Goal: Task Accomplishment & Management: Manage account settings

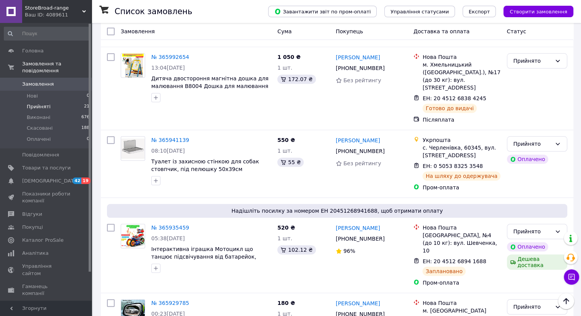
scroll to position [784, 0]
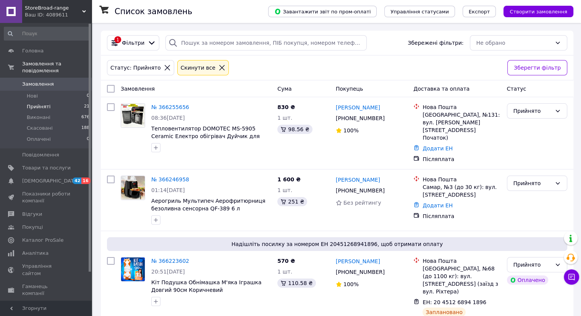
click at [32, 103] on span "Прийняті" at bounding box center [39, 106] width 24 height 7
drag, startPoint x: 378, startPoint y: 173, endPoint x: 470, endPoint y: 170, distance: 92.1
click at [37, 103] on span "Прийняті" at bounding box center [39, 106] width 24 height 7
click at [36, 164] on span "Товари та послуги" at bounding box center [46, 167] width 49 height 7
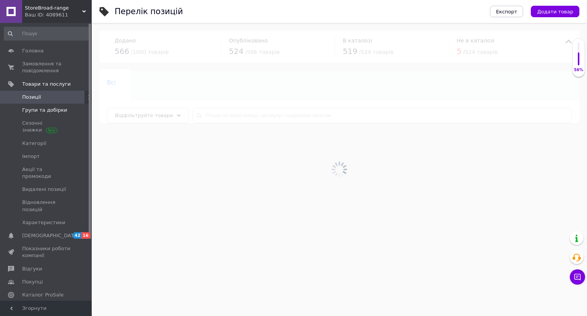
click at [34, 112] on span "Групи та добірки" at bounding box center [44, 110] width 45 height 7
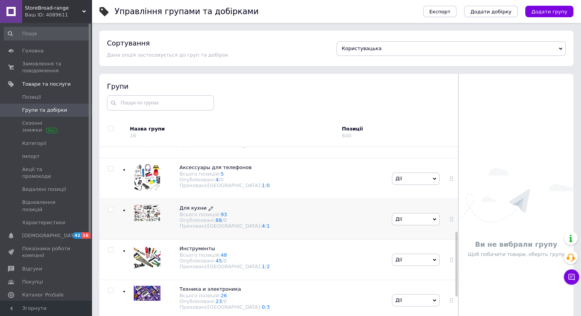
click at [191, 214] on div "Всього позицій: 93" at bounding box center [225, 214] width 90 height 6
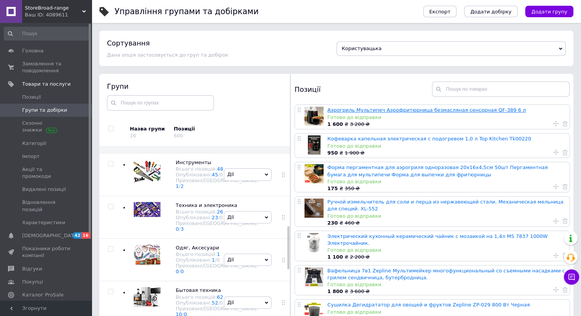
click at [387, 110] on link "Аэрогриль Мультипеч Аэрофритюрница безмасляная сенсорная QF-389 6 л" at bounding box center [426, 110] width 199 height 6
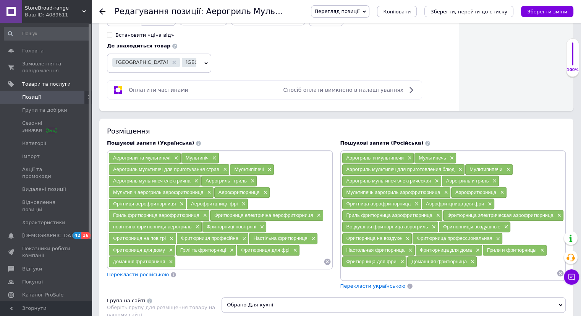
scroll to position [420, 0]
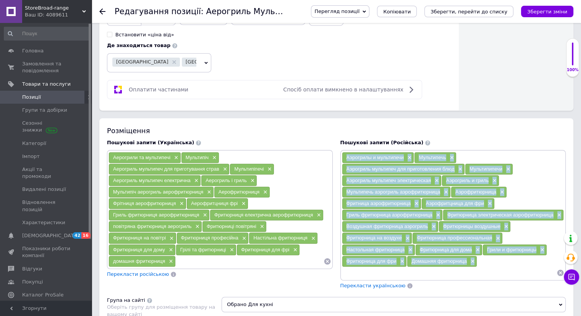
drag, startPoint x: 477, startPoint y: 220, endPoint x: 345, endPoint y: 121, distance: 165.5
click at [345, 152] on div "Аэрогрилы и мультипечи × Мультипечь × Аэрогриль мультипеч для приготовления блю…" at bounding box center [453, 215] width 223 height 126
copy div "Аэрогрилы и мультипечи × Мультипечь × Аэрогриль мультипеч для приготовления блю…"
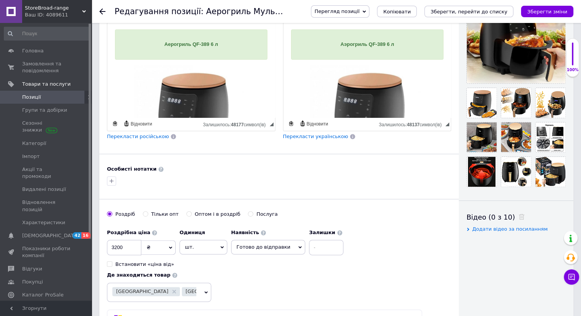
scroll to position [38, 0]
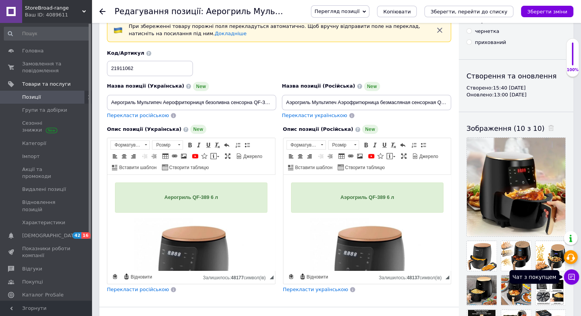
drag, startPoint x: 570, startPoint y: 275, endPoint x: 565, endPoint y: 255, distance: 20.4
click at [570, 275] on icon at bounding box center [572, 277] width 8 height 8
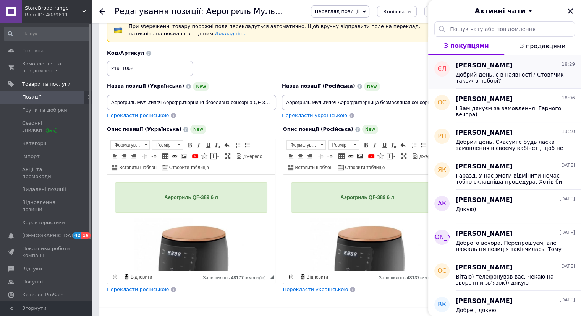
click at [481, 64] on span "[PERSON_NAME]" at bounding box center [484, 65] width 57 height 9
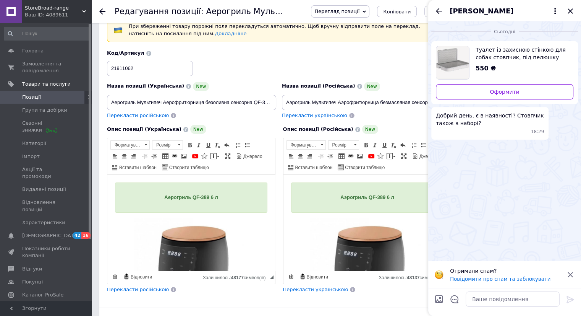
click at [447, 61] on img "Переглянути товар" at bounding box center [452, 62] width 33 height 33
click at [483, 296] on textarea at bounding box center [513, 298] width 94 height 15
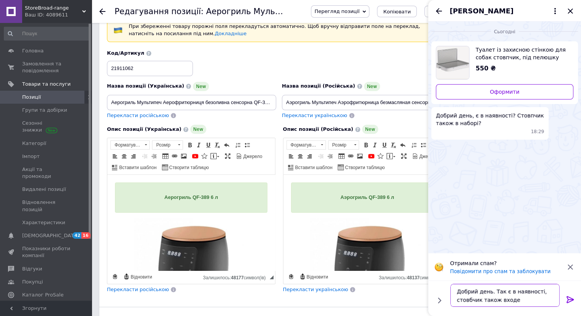
type textarea "Добрий день. Так є в наявності, стовбчик також входе."
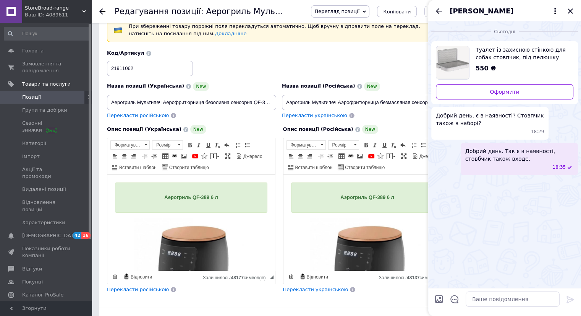
drag, startPoint x: 571, startPoint y: 12, endPoint x: 562, endPoint y: 46, distance: 35.3
click at [571, 12] on icon "Закрити" at bounding box center [570, 10] width 5 height 5
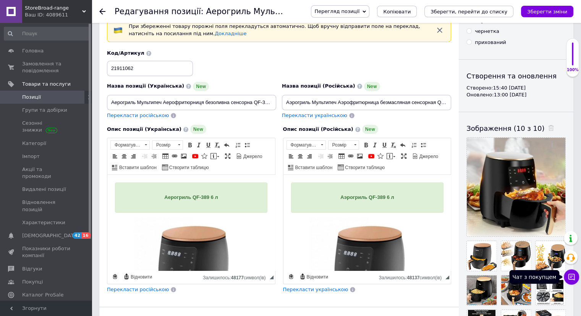
click at [574, 273] on icon at bounding box center [572, 277] width 8 height 8
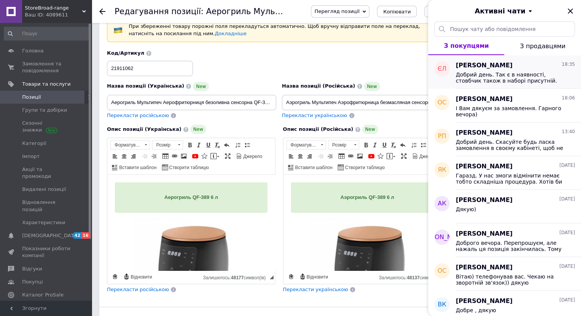
click at [505, 72] on span "Добрий день. Так є в наявності, стовбчик також в наборі присутній." at bounding box center [510, 77] width 108 height 12
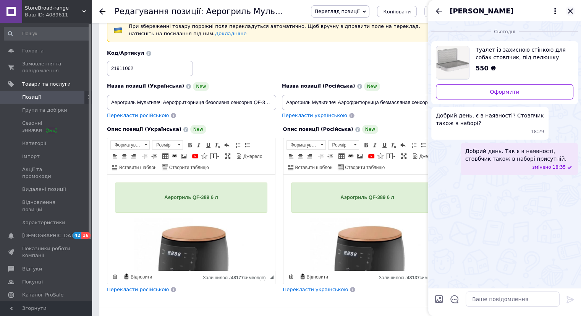
click at [568, 11] on icon "Закрити" at bounding box center [570, 10] width 9 height 9
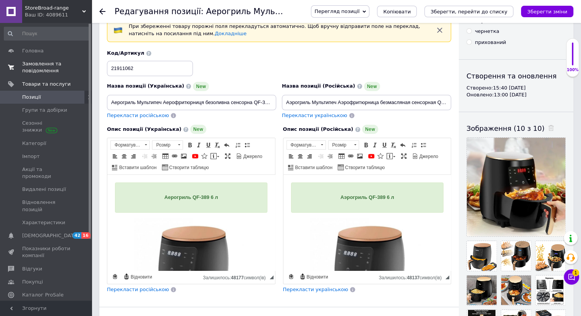
click at [34, 65] on span "Замовлення та повідомлення" at bounding box center [46, 67] width 49 height 14
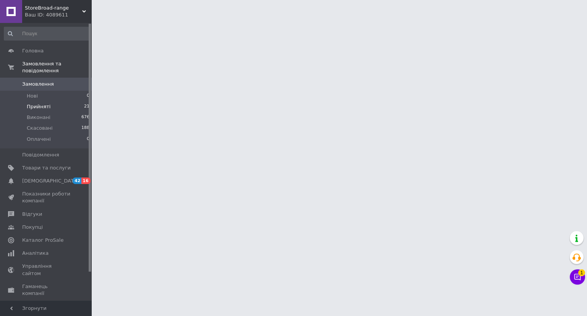
click at [41, 103] on span "Прийняті" at bounding box center [39, 106] width 24 height 7
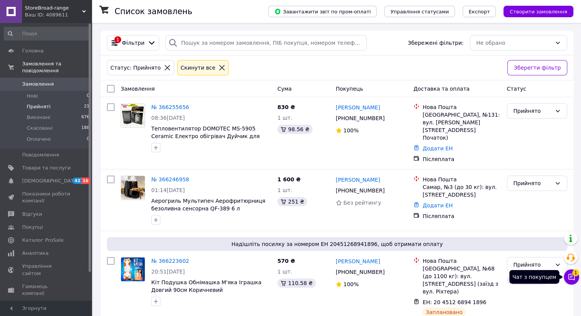
click at [571, 274] on icon at bounding box center [572, 277] width 8 height 8
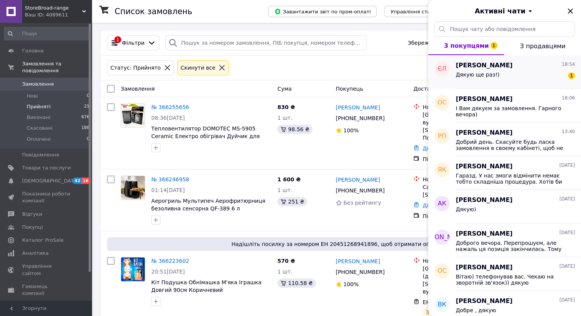
click at [513, 69] on span "[PERSON_NAME]" at bounding box center [484, 65] width 57 height 9
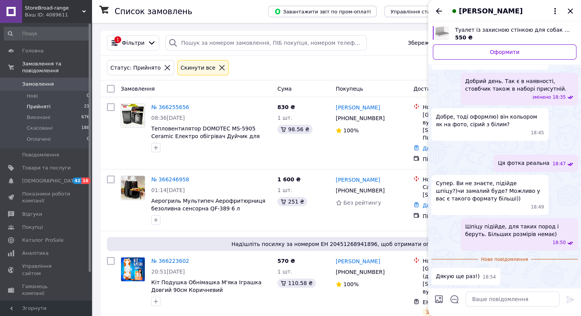
scroll to position [126, 0]
click at [493, 301] on textarea at bounding box center [513, 298] width 94 height 15
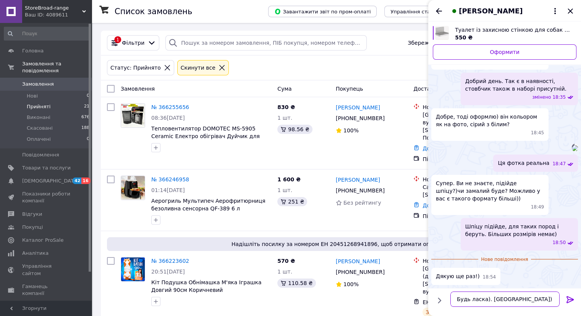
type textarea "Будь ласка). Замовляйте)."
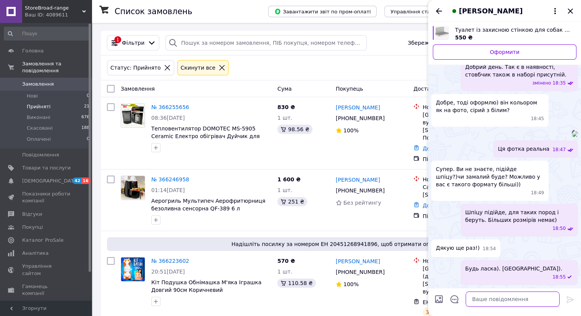
scroll to position [133, 0]
click at [570, 8] on icon "Закрити" at bounding box center [570, 10] width 9 height 9
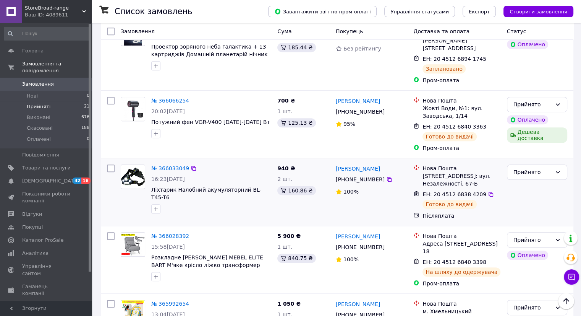
scroll to position [510, 0]
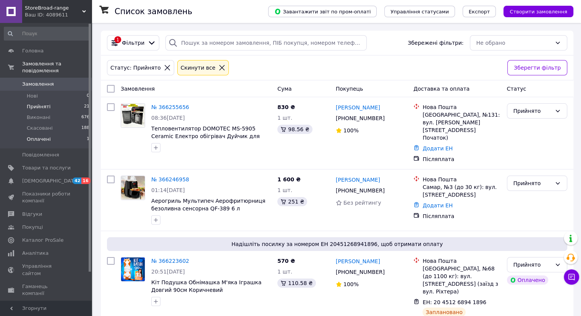
click at [41, 136] on span "Оплачені" at bounding box center [39, 139] width 24 height 7
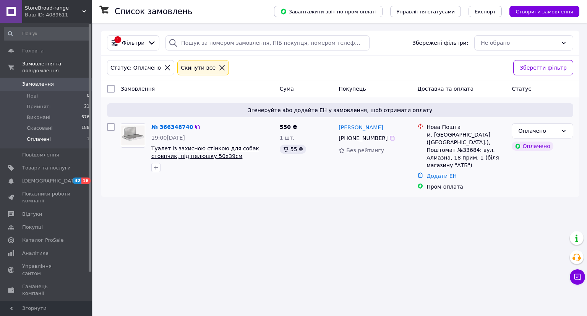
click at [205, 150] on span "Туалет із захисною стінкою для собак стовпчик, під пелюшку 50х39см" at bounding box center [205, 152] width 108 height 14
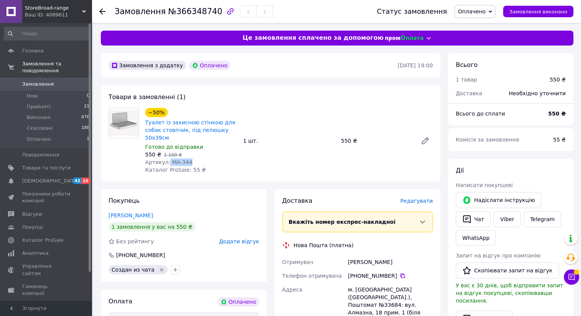
drag, startPoint x: 167, startPoint y: 163, endPoint x: 189, endPoint y: 161, distance: 23.0
click at [189, 161] on div "Артикул: MA-344" at bounding box center [191, 162] width 92 height 8
copy span "MA-344"
click at [485, 10] on span "Оплачено" at bounding box center [472, 11] width 28 height 6
click at [485, 28] on li "Прийнято" at bounding box center [475, 26] width 40 height 11
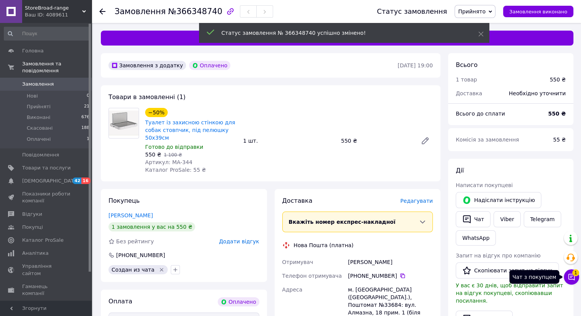
click at [573, 276] on icon at bounding box center [572, 277] width 8 height 8
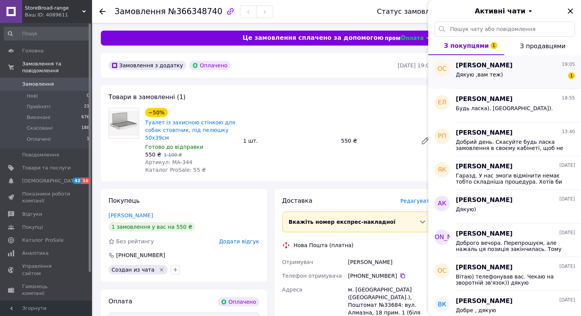
click at [495, 72] on div "Дякую ,вам теж) 1" at bounding box center [515, 76] width 119 height 12
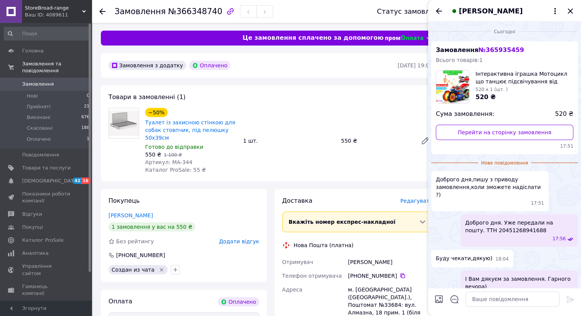
scroll to position [31, 0]
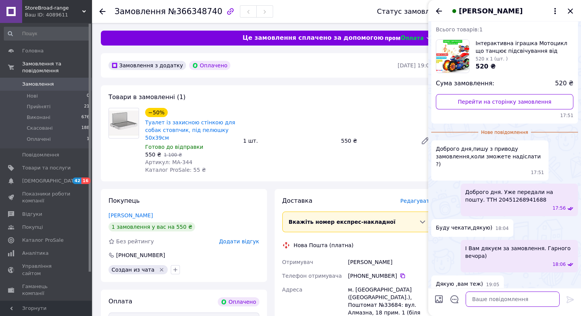
click at [487, 302] on textarea at bounding box center [513, 298] width 94 height 15
type textarea "Т"
type textarea "Замовлення отримали,"
drag, startPoint x: 490, startPoint y: 297, endPoint x: 417, endPoint y: 293, distance: 73.4
click at [426, 296] on body "StoreBroad-range Ваш ID: 4089611 Сайт StoreBroad-range Кабінет покупця Перевіри…" at bounding box center [290, 293] width 581 height 586
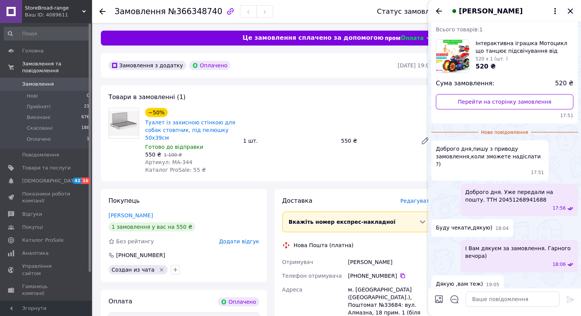
click at [571, 9] on icon "Закрити" at bounding box center [570, 10] width 9 height 9
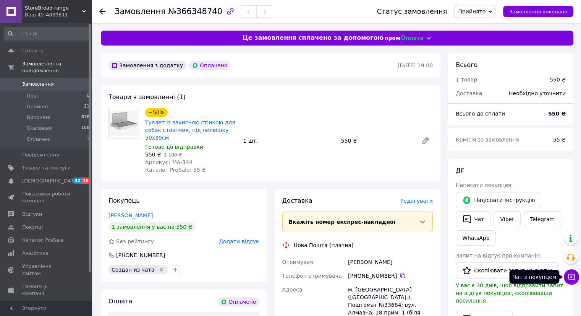
click at [571, 277] on icon at bounding box center [572, 277] width 8 height 8
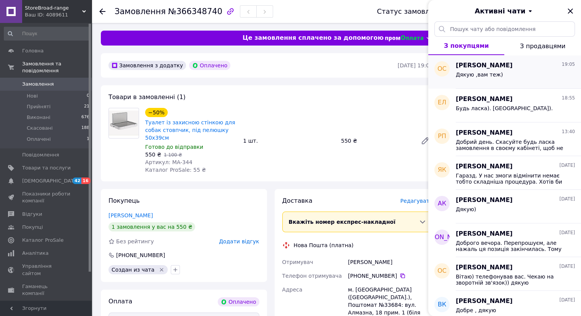
click at [477, 63] on span "[PERSON_NAME]" at bounding box center [484, 65] width 57 height 9
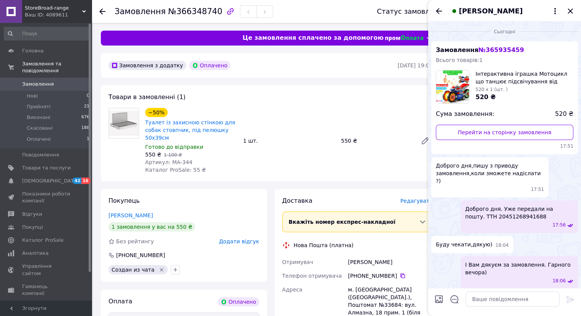
scroll to position [17, 0]
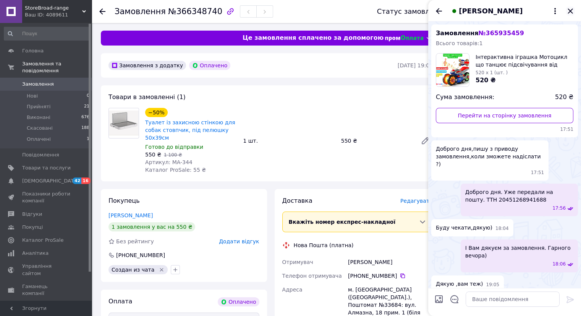
click at [568, 11] on icon "Закрити" at bounding box center [570, 10] width 9 height 9
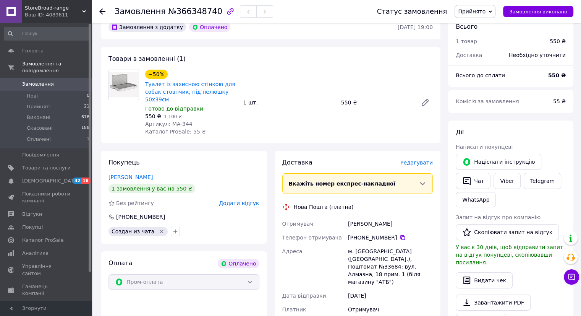
scroll to position [76, 0]
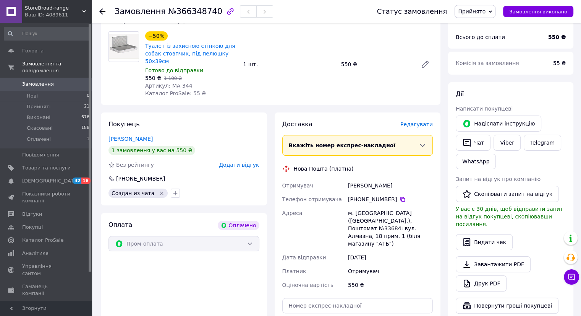
drag, startPoint x: 348, startPoint y: 183, endPoint x: 419, endPoint y: 190, distance: 71.0
click at [419, 190] on div "Леонтьєва Єлизавета" at bounding box center [390, 185] width 88 height 14
copy div "Леонтьєва Єлизавета"
drag, startPoint x: 362, startPoint y: 198, endPoint x: 394, endPoint y: 201, distance: 32.2
click at [394, 201] on div "[PHONE_NUMBER]" at bounding box center [390, 199] width 85 height 8
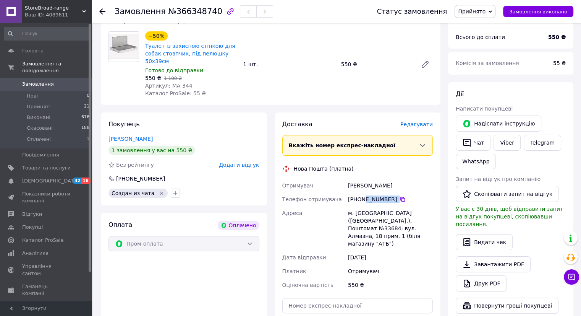
copy div "96 856 00 86"
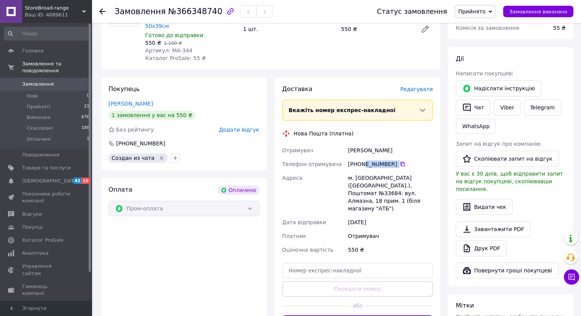
scroll to position [153, 0]
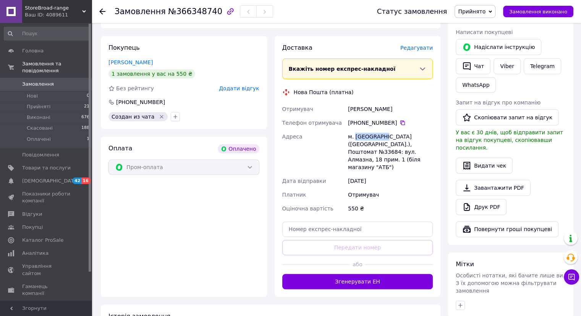
drag, startPoint x: 354, startPoint y: 136, endPoint x: 380, endPoint y: 136, distance: 26.7
click at [380, 136] on div "м. [GEOGRAPHIC_DATA] ([GEOGRAPHIC_DATA].), Поштомат №33684: вул. Алмазна, 18 пр…" at bounding box center [390, 151] width 88 height 44
copy div "Кривий Ріг"
click at [401, 145] on div "м. [GEOGRAPHIC_DATA] ([GEOGRAPHIC_DATA].), Поштомат №33684: вул. Алмазна, 18 пр…" at bounding box center [390, 151] width 88 height 44
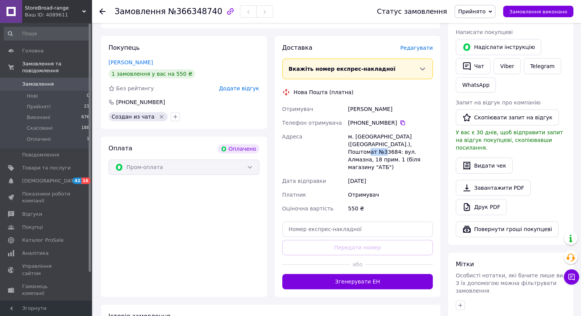
copy div "33684"
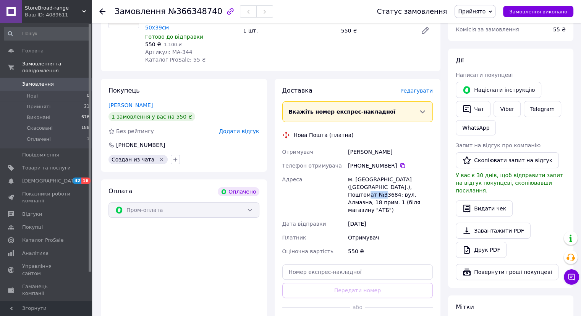
scroll to position [0, 0]
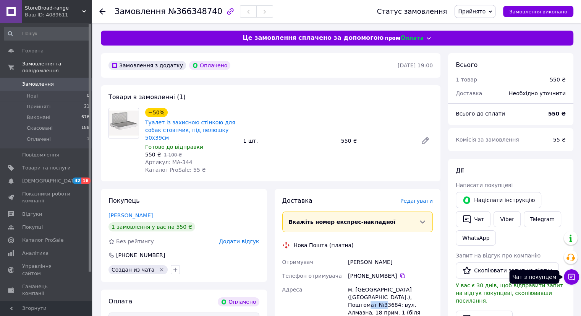
click at [573, 277] on icon at bounding box center [572, 277] width 8 height 8
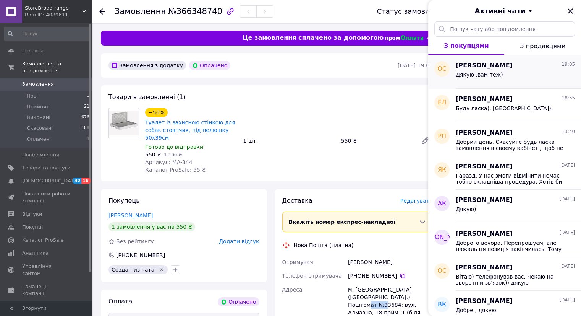
click at [492, 72] on span "Дякую ,вам теж)" at bounding box center [479, 74] width 47 height 6
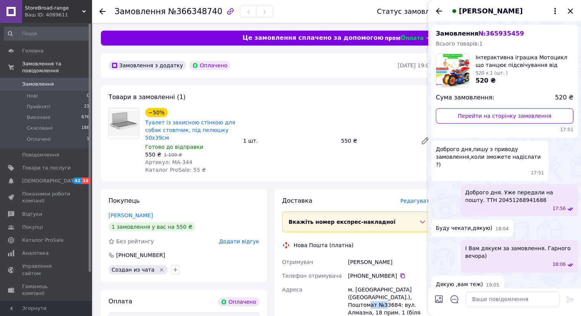
scroll to position [17, 0]
click at [437, 10] on icon "Назад" at bounding box center [439, 11] width 6 height 6
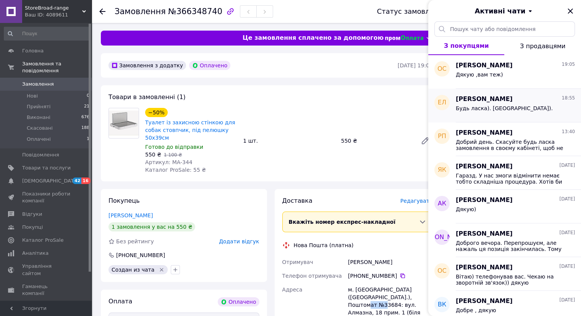
click at [491, 101] on span "Елизавета Леонтьева" at bounding box center [484, 99] width 57 height 9
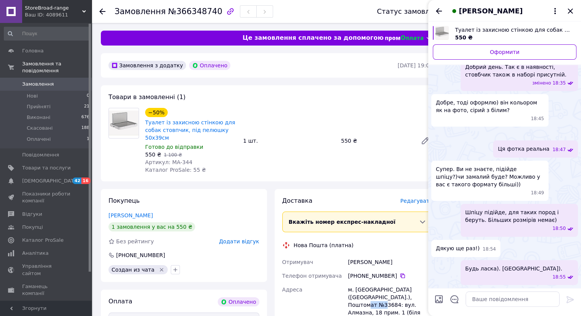
scroll to position [133, 0]
click at [481, 295] on textarea at bounding box center [513, 298] width 94 height 15
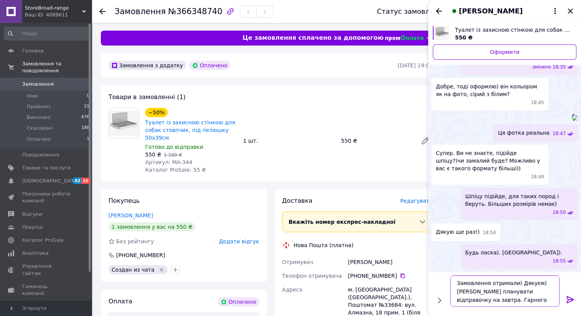
type textarea "Замовлення отримали) Дякуєм) Будим планувати відправочку на завтра. Гарного Вам…"
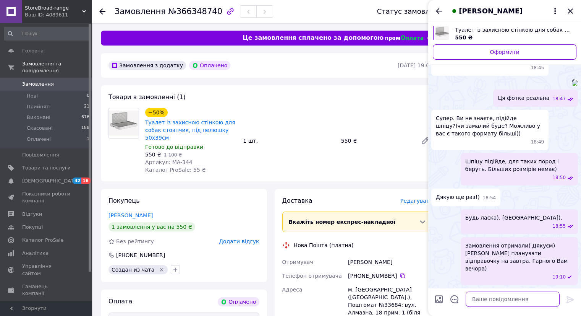
scroll to position [176, 0]
click at [570, 10] on icon "Закрити" at bounding box center [570, 10] width 5 height 5
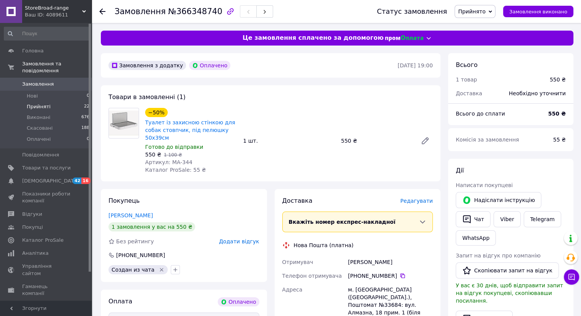
click at [36, 103] on span "Прийняті" at bounding box center [39, 106] width 24 height 7
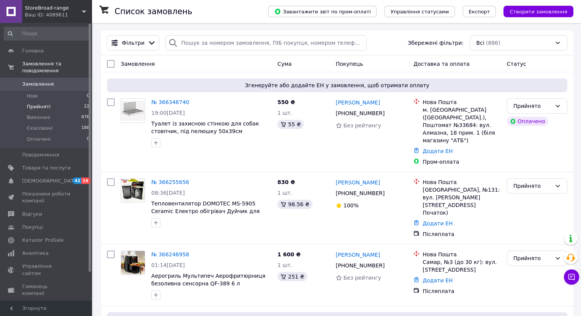
click at [42, 103] on span "Прийняті" at bounding box center [39, 106] width 24 height 7
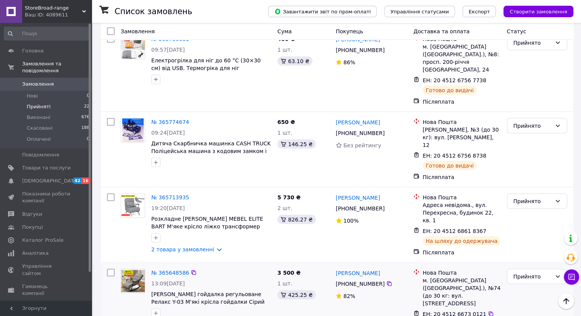
scroll to position [1488, 0]
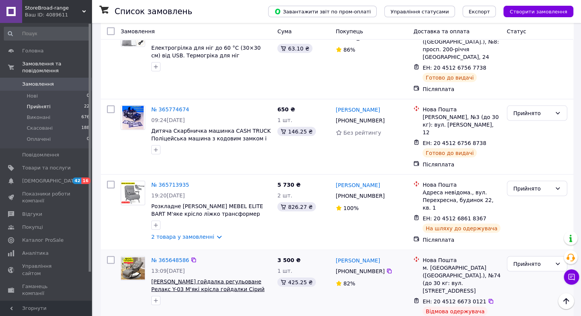
click at [209, 278] on span "[PERSON_NAME] гойдалка регульоване Релакс Y-03 М'які крісла гойдалки Сірий" at bounding box center [207, 285] width 113 height 14
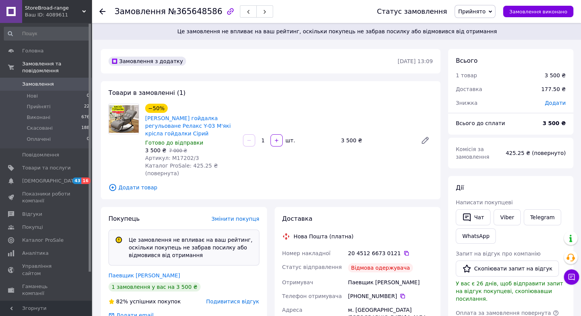
click at [485, 13] on span "Прийнято" at bounding box center [472, 11] width 28 height 6
click at [489, 37] on li "Скасовано" at bounding box center [475, 37] width 40 height 11
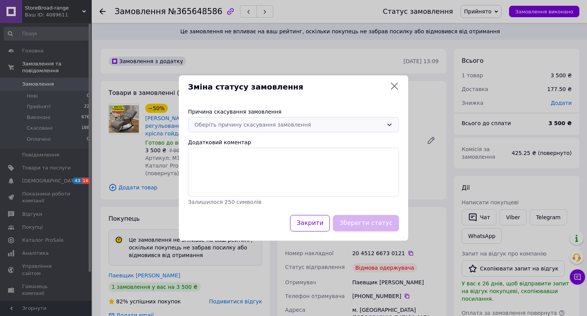
click at [319, 126] on div "Оберіть причину скасування замовлення" at bounding box center [288, 124] width 189 height 8
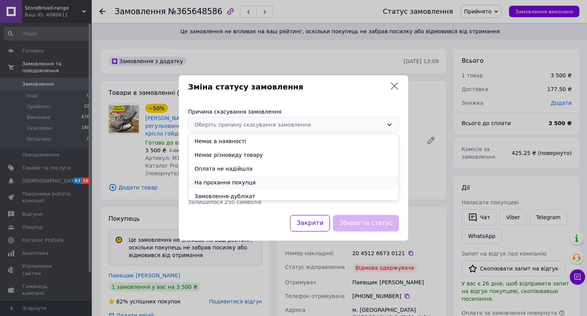
click at [223, 180] on li "На прохання покупця" at bounding box center [293, 182] width 210 height 14
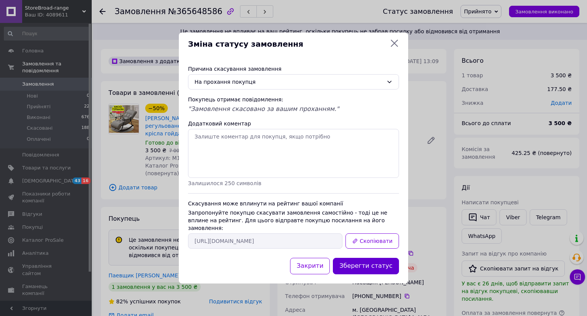
click at [379, 259] on button "Зберегти статус" at bounding box center [366, 265] width 66 height 16
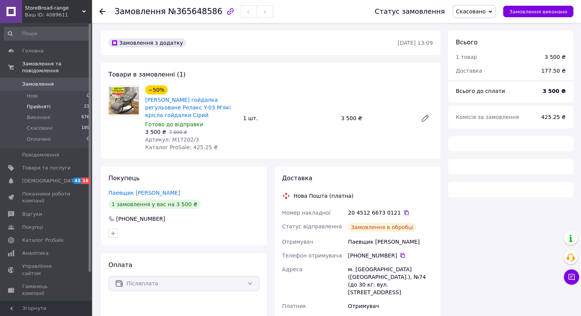
click at [40, 103] on span "Прийняті" at bounding box center [39, 106] width 24 height 7
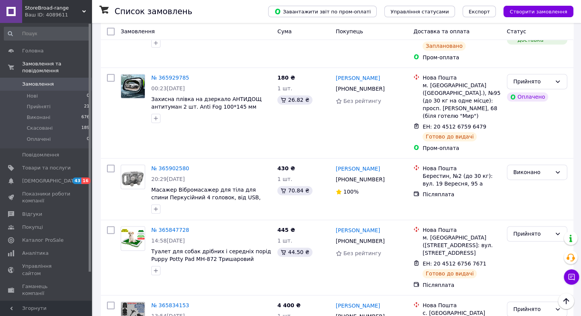
scroll to position [1127, 0]
click at [37, 103] on span "Прийняті" at bounding box center [39, 106] width 24 height 7
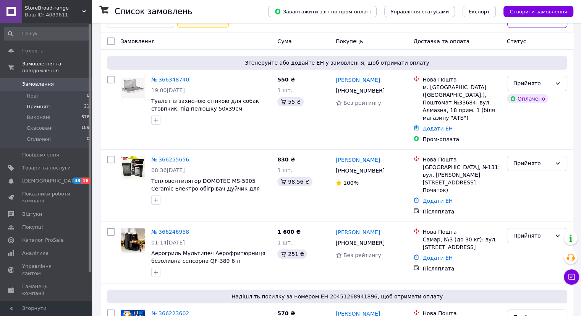
scroll to position [48, 0]
